Goal: Information Seeking & Learning: Learn about a topic

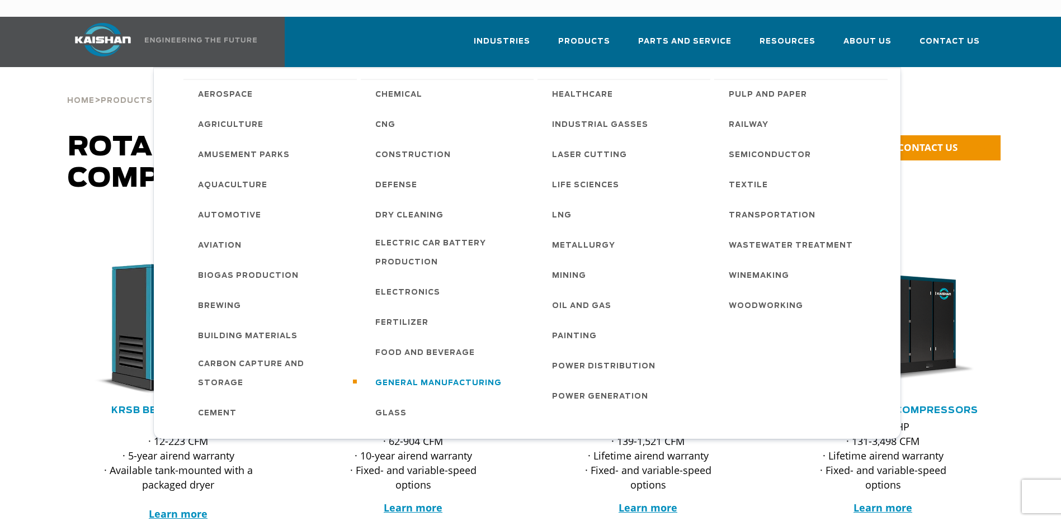
click at [451, 374] on span "General Manufacturing" at bounding box center [438, 383] width 126 height 19
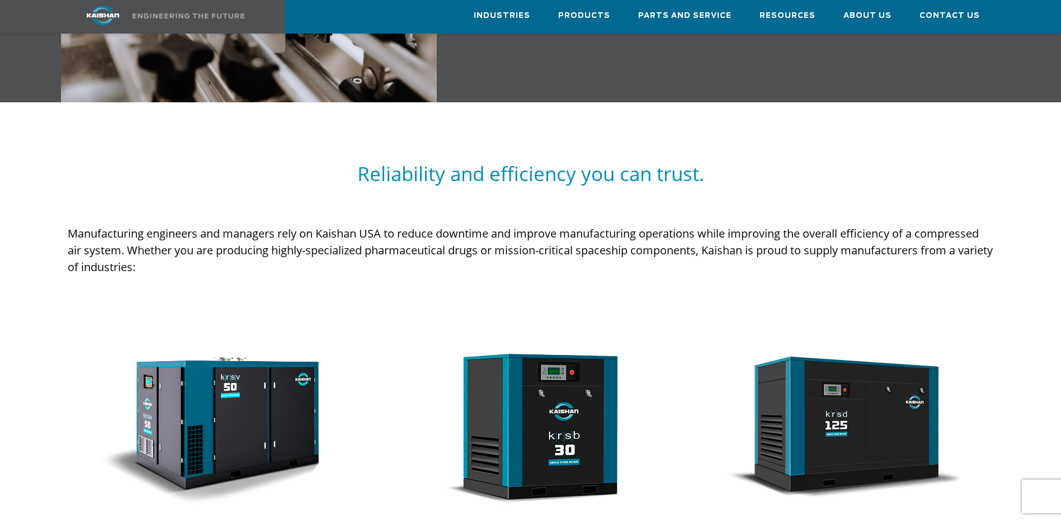
scroll to position [783, 0]
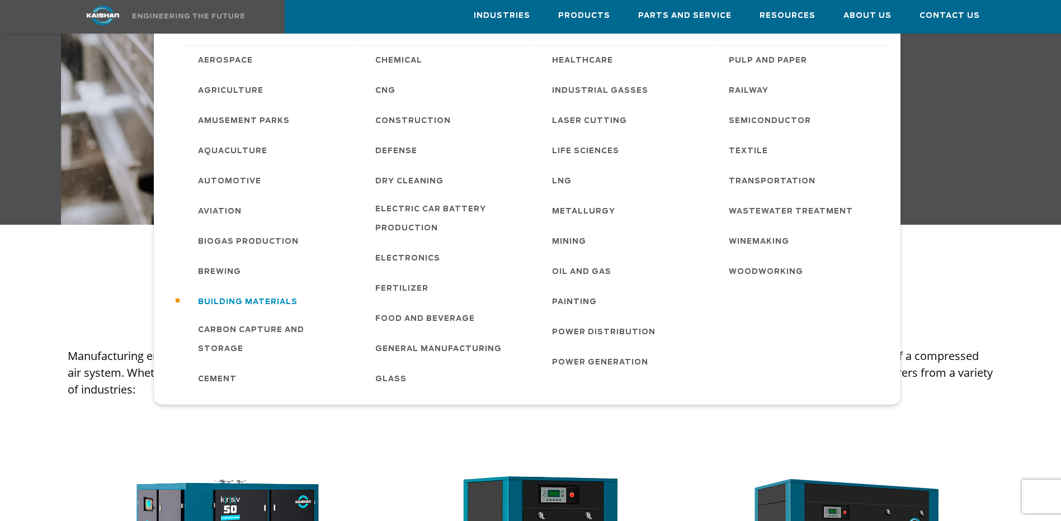
click at [253, 293] on span "Building Materials" at bounding box center [248, 302] width 100 height 19
